Goal: Task Accomplishment & Management: Manage account settings

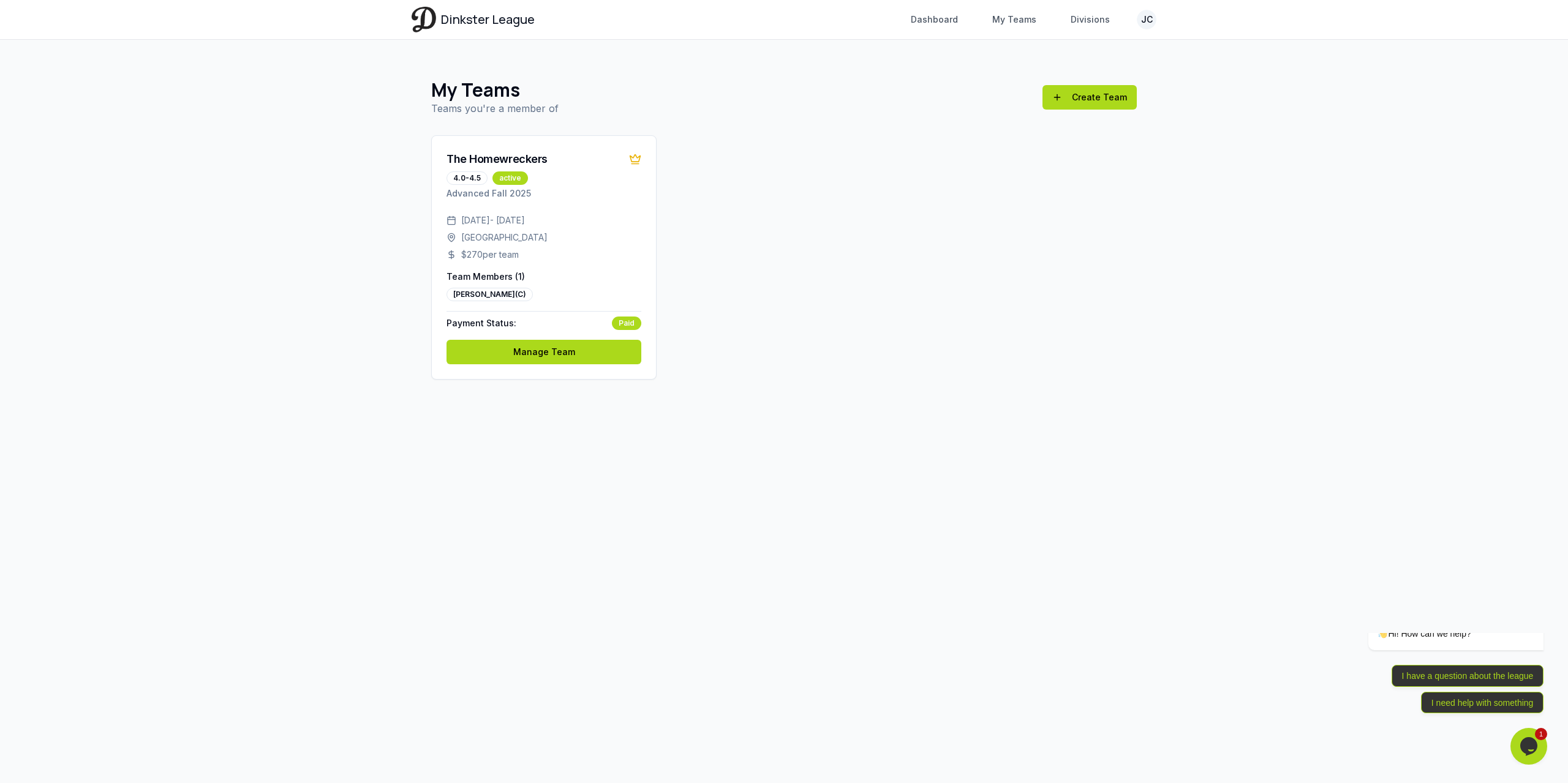
click at [1185, 405] on div "Dinkster League Dashboard My Teams Divisions JC Toggle navigation menu Dashboar…" at bounding box center [784, 391] width 1568 height 783
click at [946, 535] on div "Dinkster League Dashboard My Teams Divisions JC Toggle navigation menu Dashboar…" at bounding box center [784, 391] width 1568 height 783
click at [565, 348] on link "Manage Team" at bounding box center [544, 352] width 195 height 25
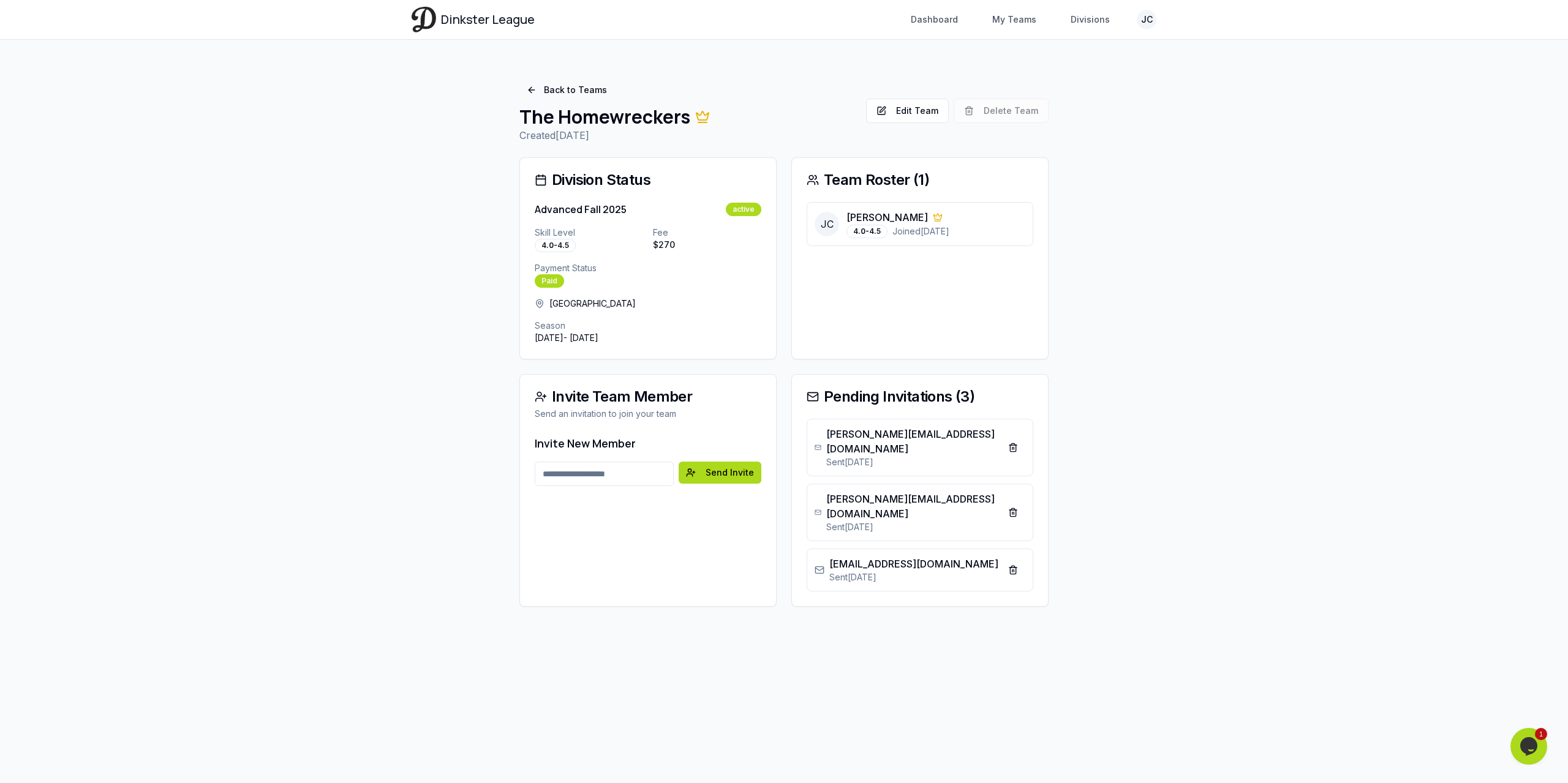
click at [614, 247] on div "Skill Level 4.0-4.5" at bounding box center [589, 239] width 108 height 26
drag, startPoint x: 1134, startPoint y: 358, endPoint x: 1097, endPoint y: 369, distance: 38.6
click at [1134, 358] on main "Back to Teams The Homewreckers Created 8/30/2025 Edit Team Delete Team Edit Tea…" at bounding box center [784, 343] width 784 height 606
click at [626, 475] on input "Email address" at bounding box center [604, 473] width 139 height 25
click at [747, 210] on div "active" at bounding box center [743, 210] width 35 height 13
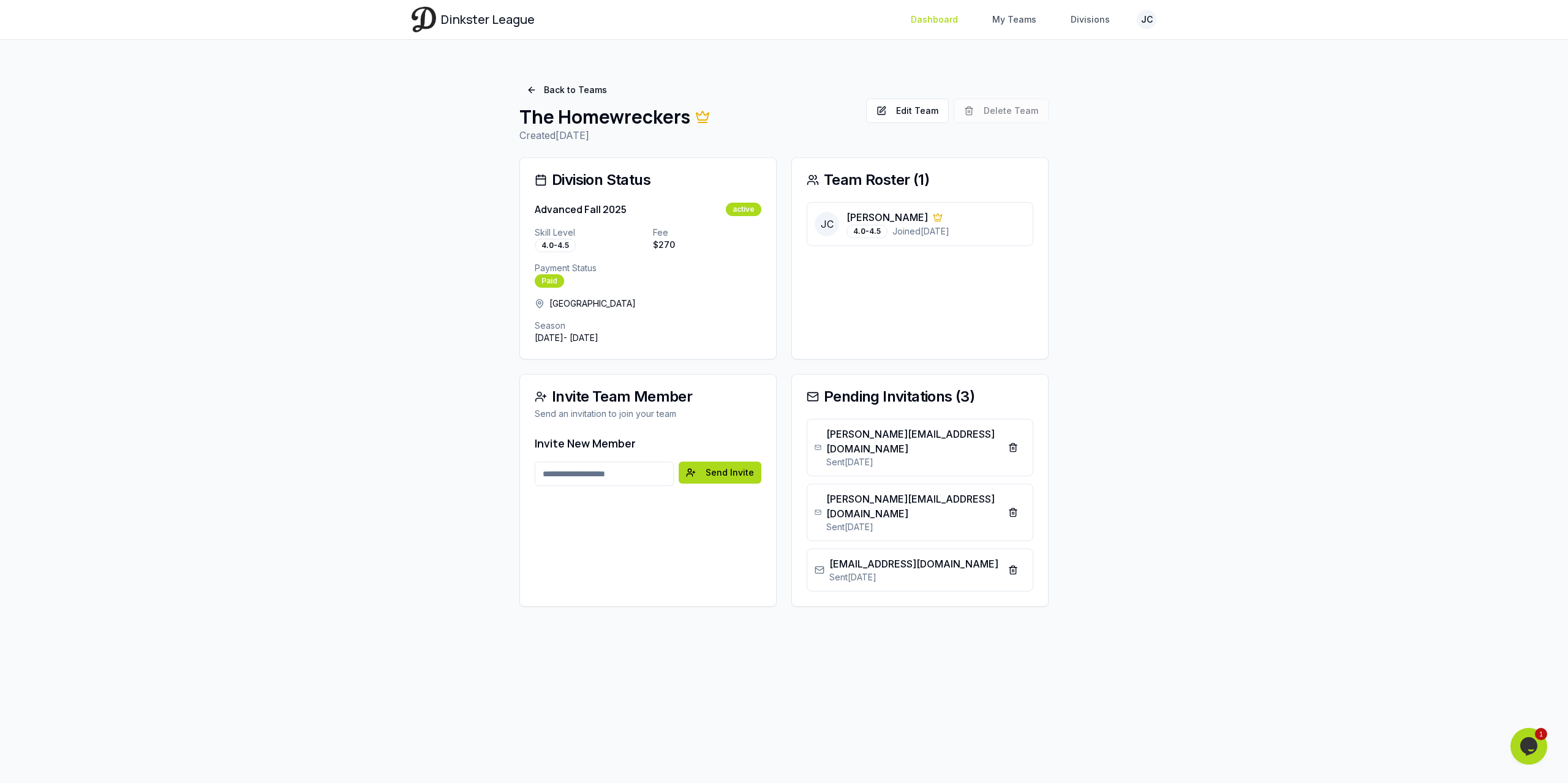
click at [934, 25] on link "Dashboard" at bounding box center [934, 19] width 62 height 22
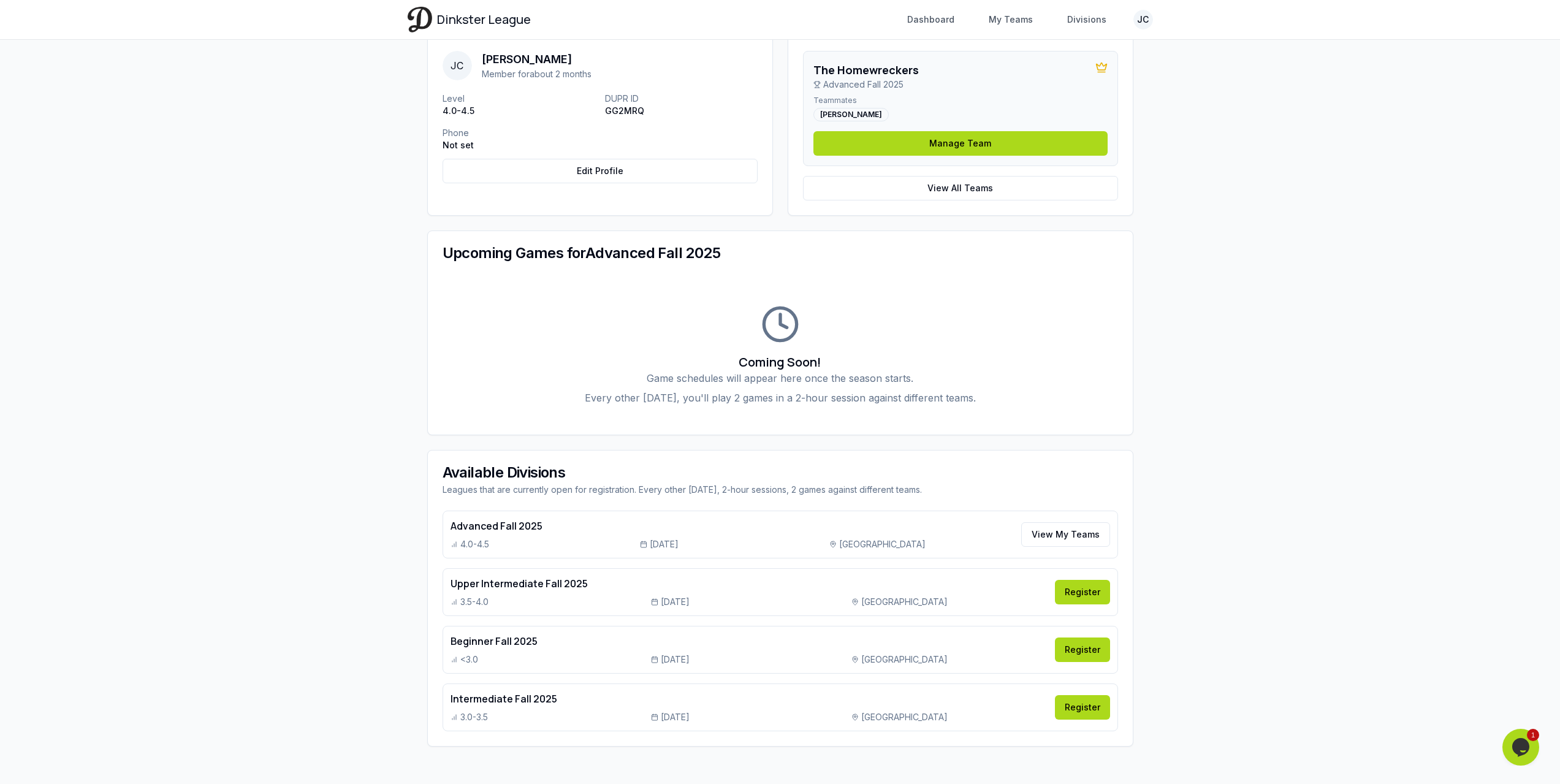
scroll to position [112, 0]
click at [640, 602] on div "3.5-4.0" at bounding box center [548, 600] width 196 height 12
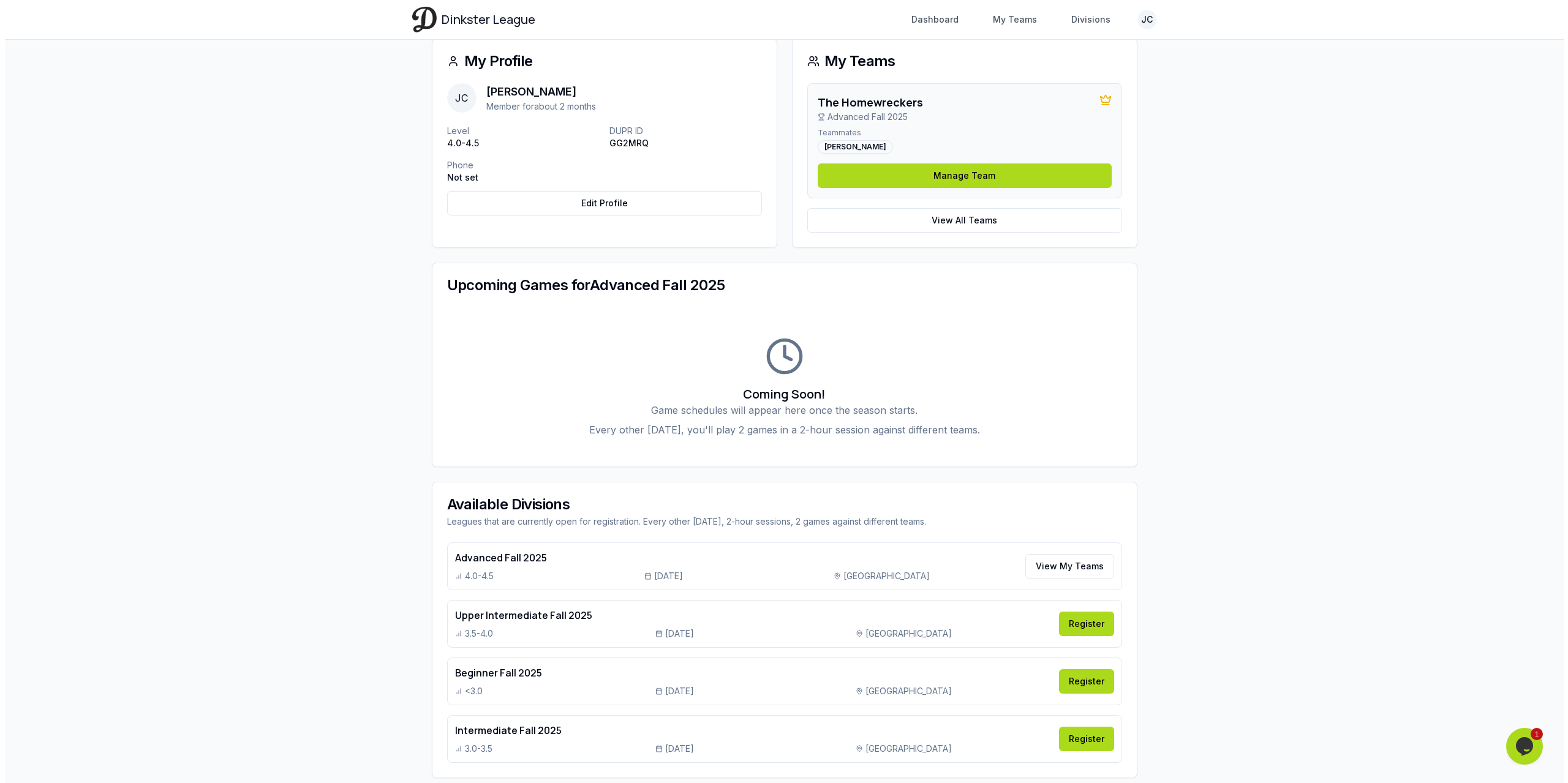
scroll to position [0, 0]
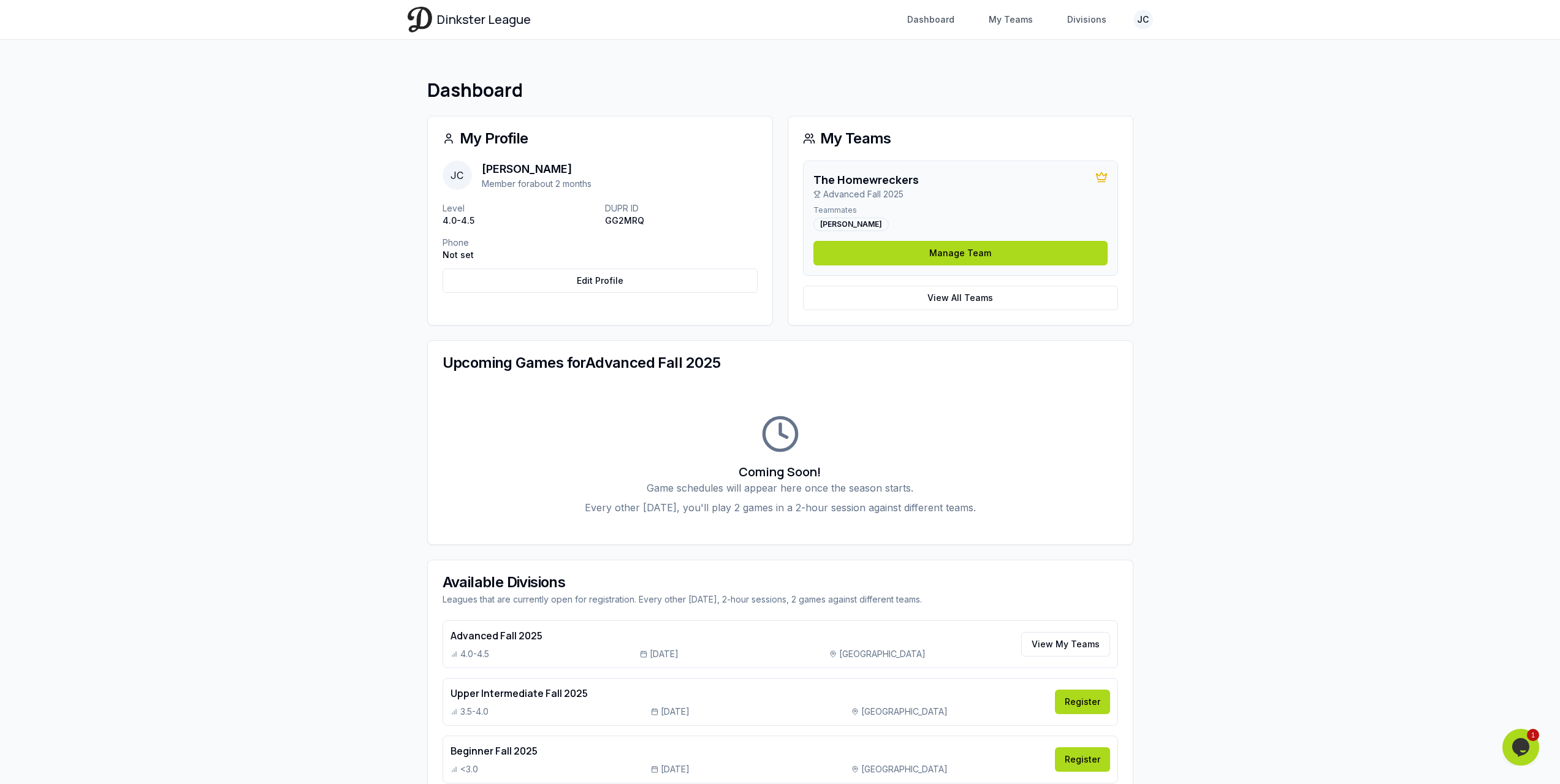
click at [1290, 392] on div "Dinkster League Dashboard My Teams Divisions JC Toggle navigation menu Dashboar…" at bounding box center [780, 448] width 1560 height 896
click at [913, 243] on link "Manage Team" at bounding box center [960, 253] width 294 height 25
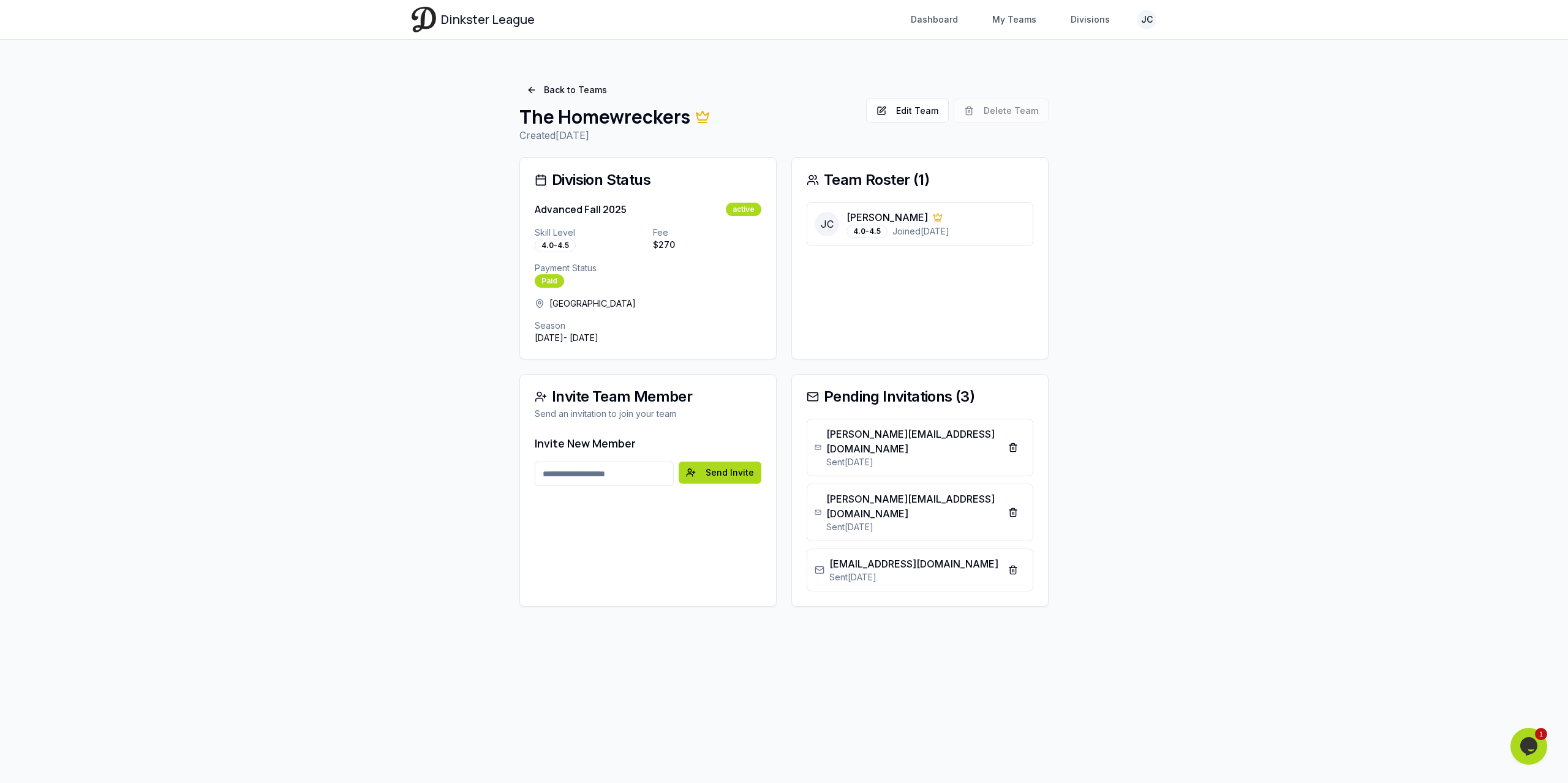
click at [602, 491] on div "Invite New Member Email address Send Invite" at bounding box center [648, 467] width 256 height 66
click at [614, 470] on input "Email address" at bounding box center [604, 473] width 139 height 25
